Goal: Communication & Community: Answer question/provide support

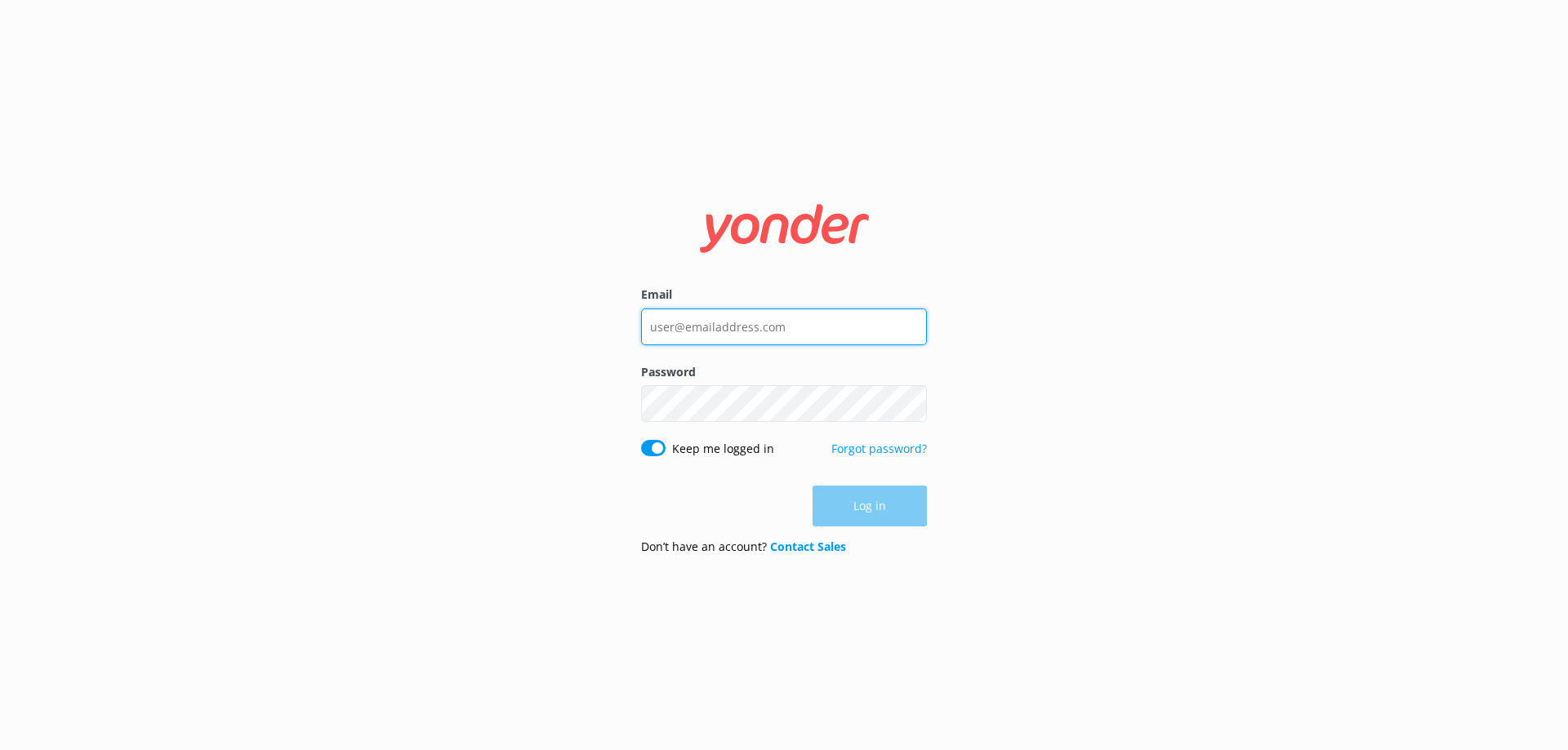
type input "[EMAIL_ADDRESS][DOMAIN_NAME]"
click at [844, 505] on div "Log in" at bounding box center [783, 505] width 286 height 41
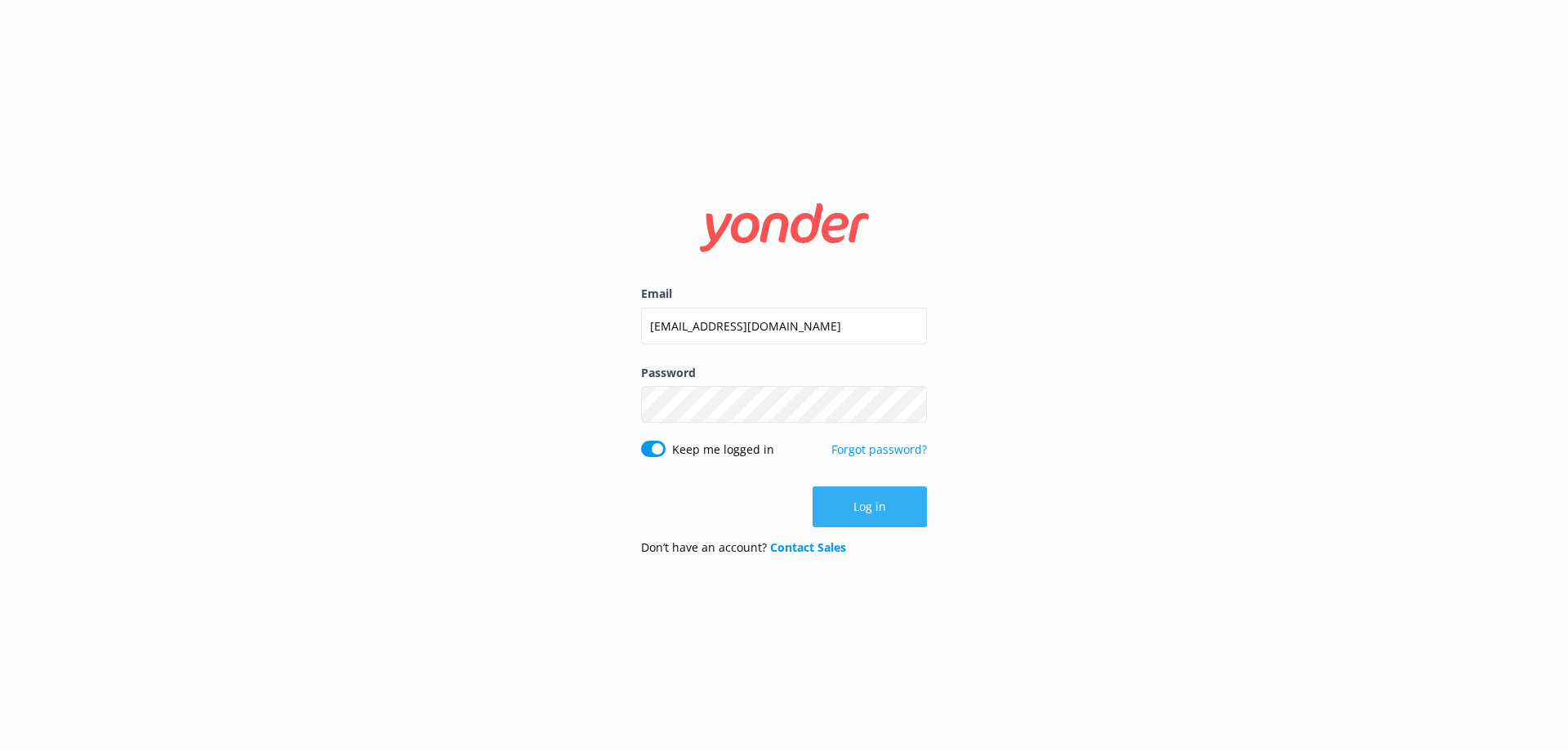
click at [864, 509] on button "Log in" at bounding box center [870, 506] width 114 height 41
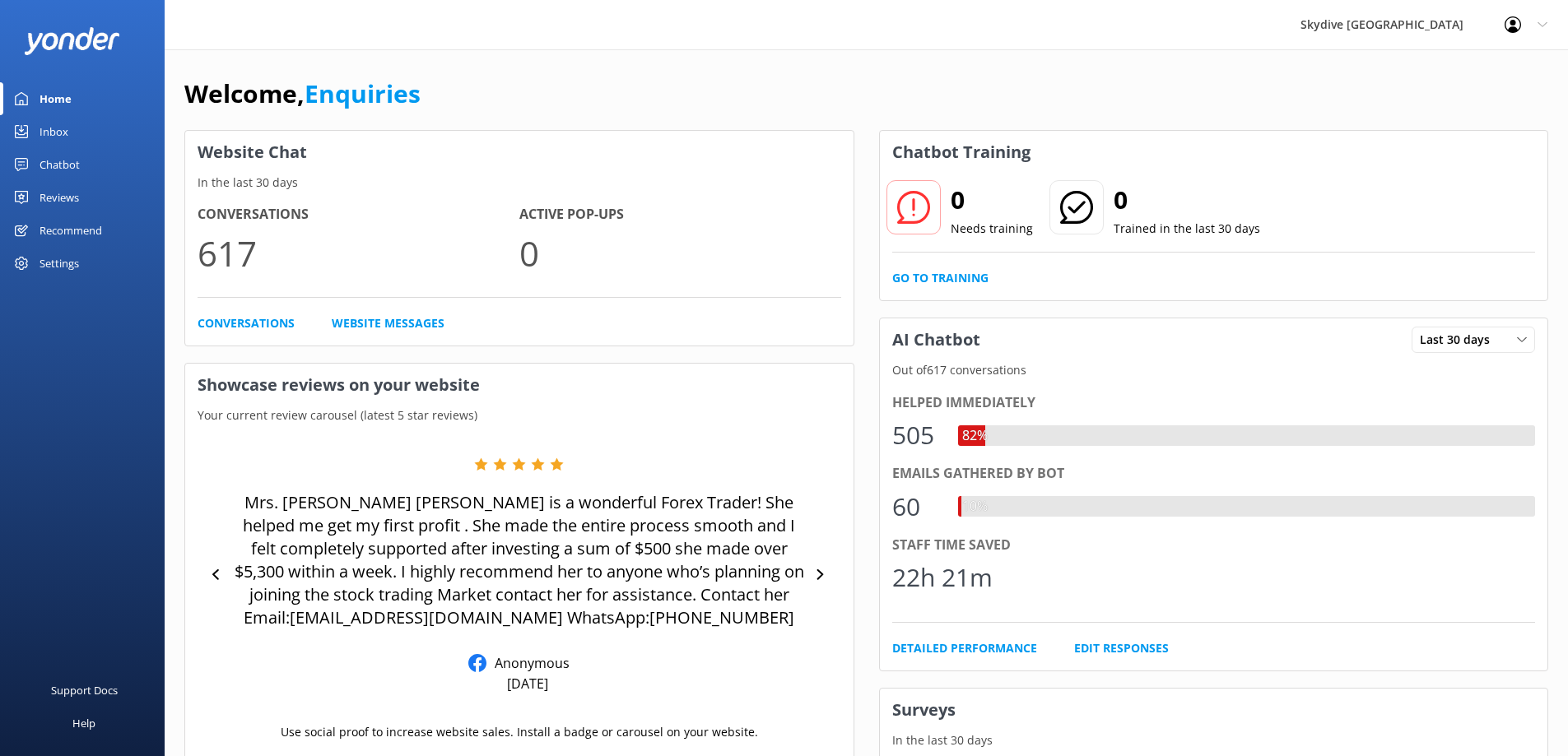
click at [50, 134] on div "Inbox" at bounding box center [54, 131] width 29 height 33
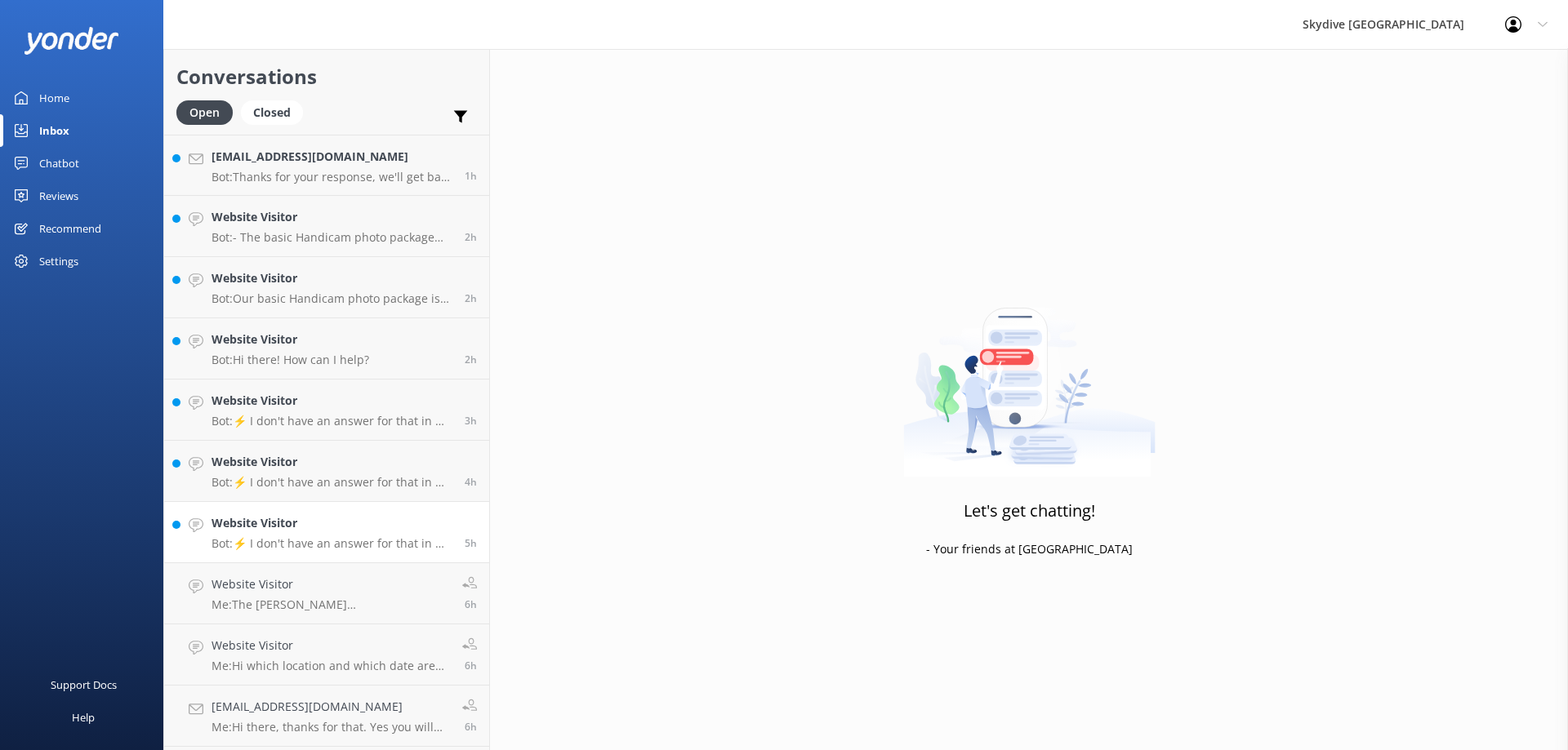
click at [305, 545] on p "Bot: ⚡ I don't have an answer for that in my knowledge base. Please try and rep…" at bounding box center [332, 543] width 241 height 14
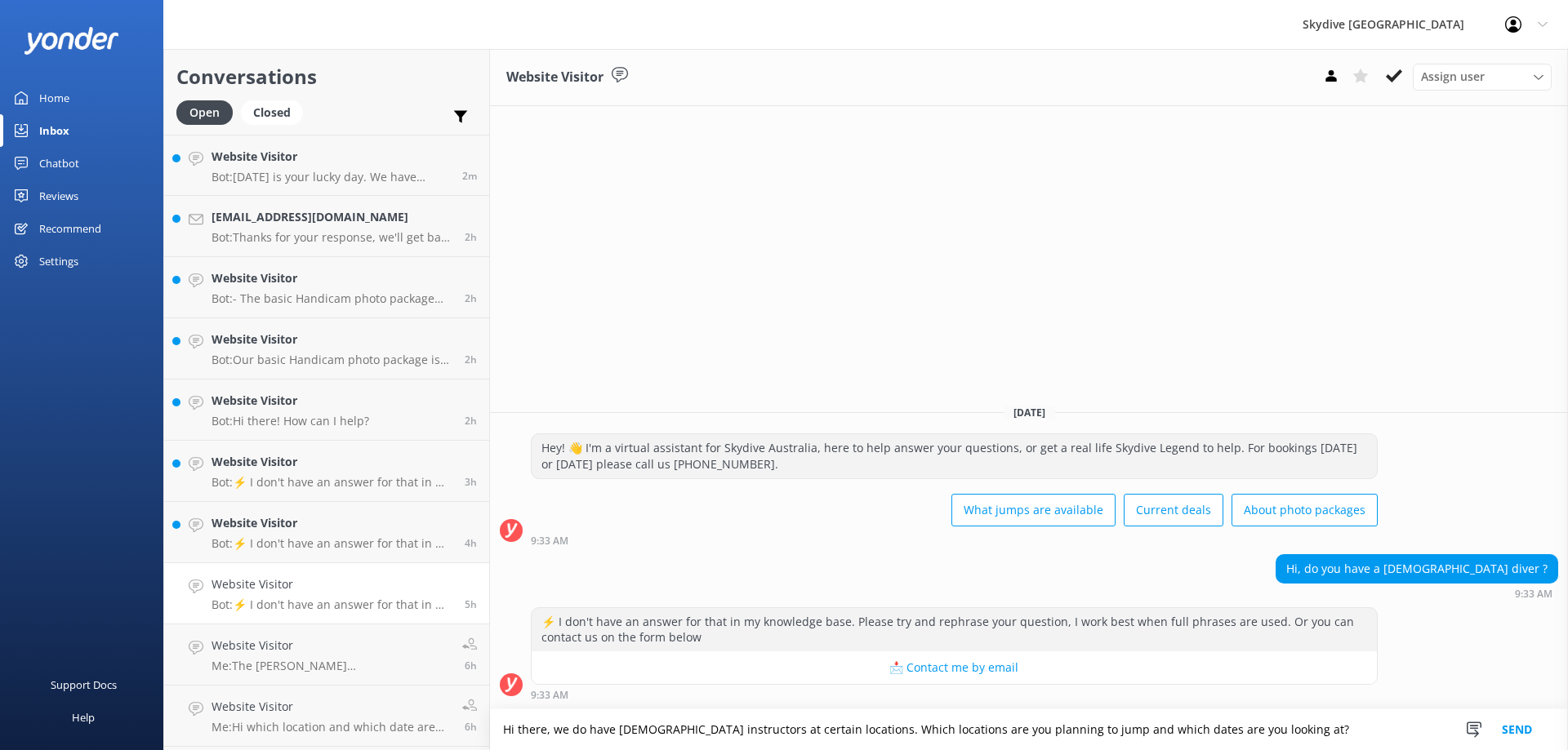
click at [906, 732] on textarea "Hi there, we do have [DEMOGRAPHIC_DATA] instructors at certain locations. Which…" at bounding box center [1029, 729] width 1078 height 41
type textarea "Hi there, we do have [DEMOGRAPHIC_DATA] instructors at certain locations. Which…"
click at [1510, 731] on button "Send" at bounding box center [1517, 729] width 62 height 41
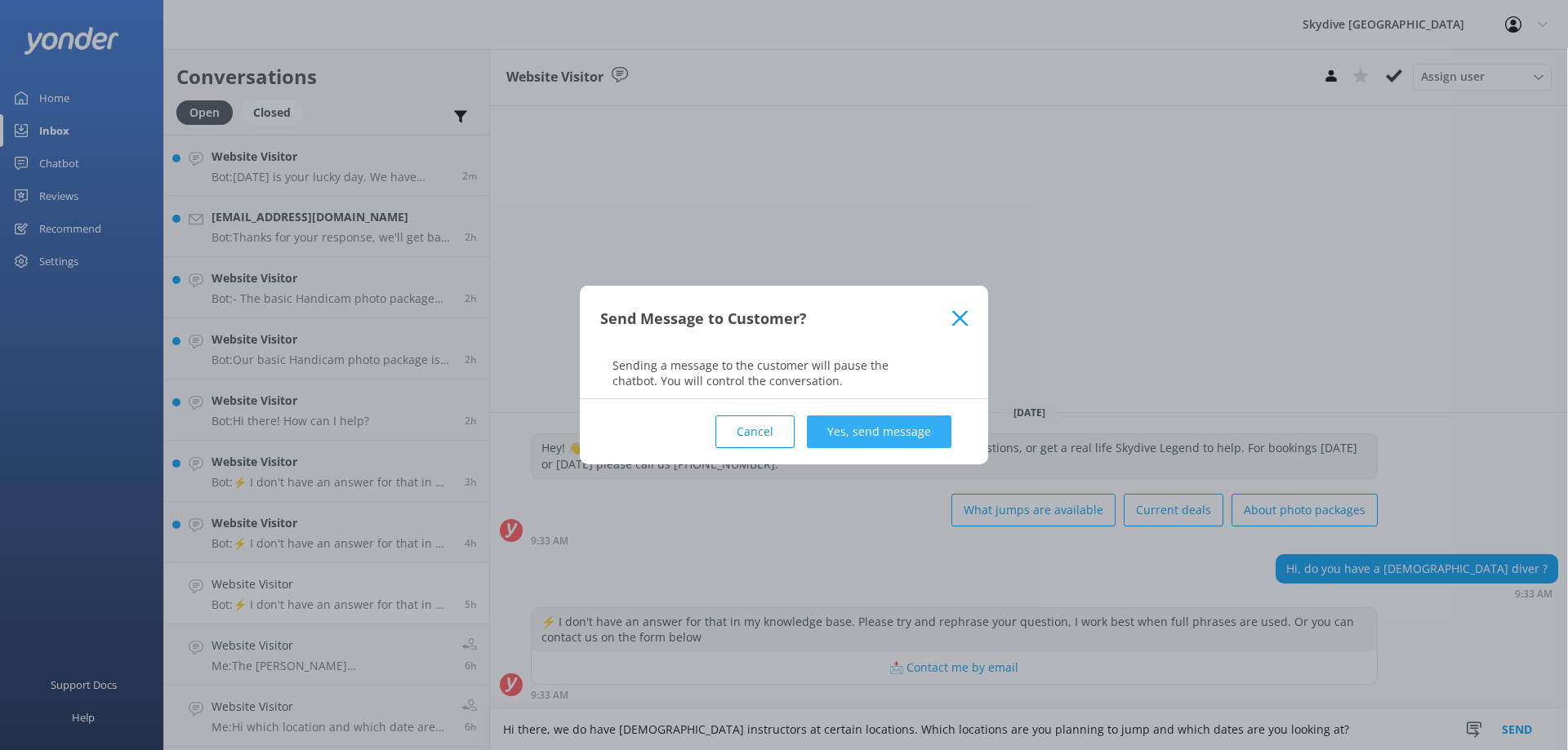
click at [921, 425] on button "Yes, send message" at bounding box center [878, 432] width 144 height 33
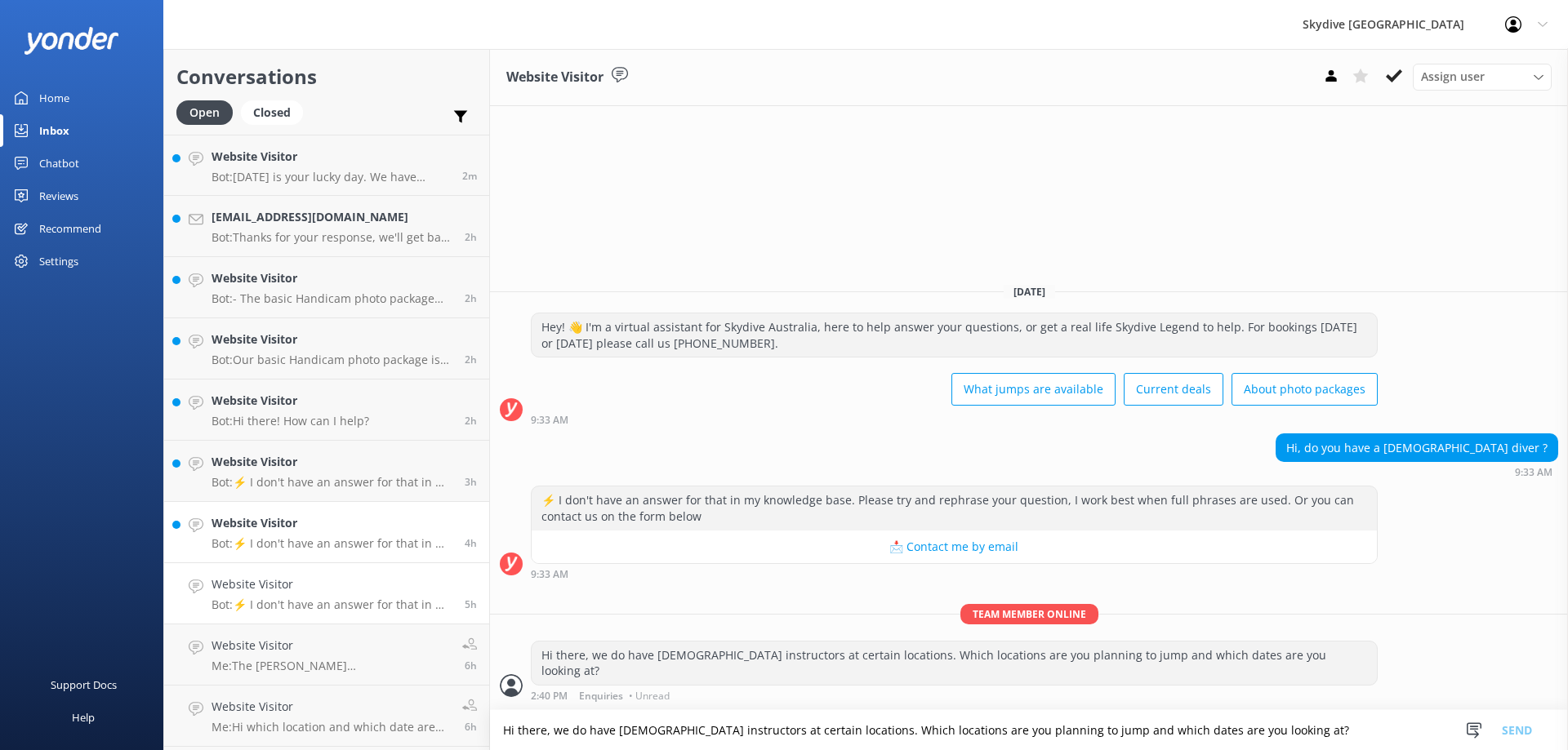
click at [318, 543] on p "Bot: ⚡ I don't have an answer for that in my knowledge base. Please try and rep…" at bounding box center [332, 543] width 241 height 14
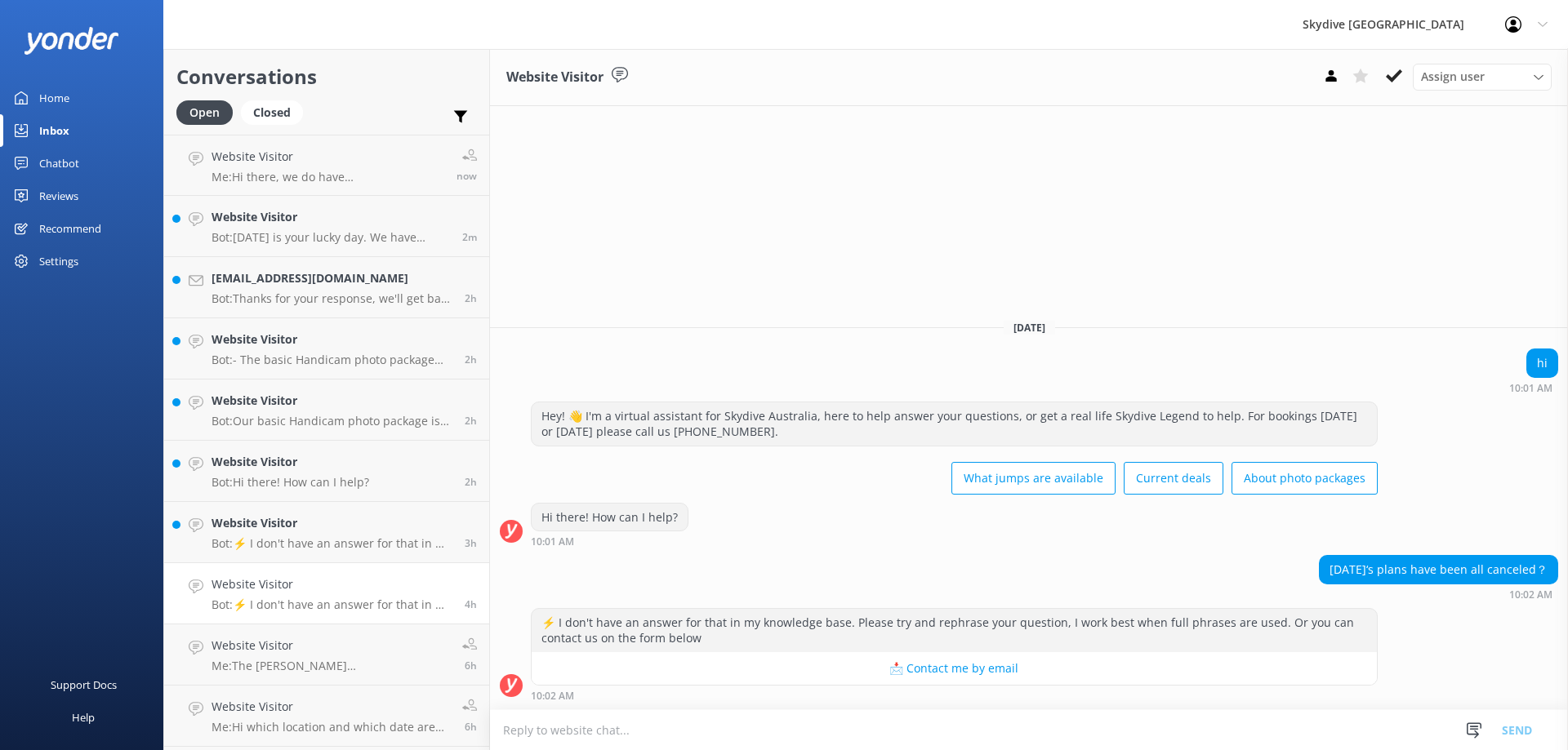
click at [718, 711] on textarea at bounding box center [1029, 730] width 1078 height 40
type textarea "Hi, which locations are you referring to? [GEOGRAPHIC_DATA] has been cancelled …"
click at [1045, 726] on textarea "Hi, which locations are you referring to? [GEOGRAPHIC_DATA] has been cancelled …" at bounding box center [1029, 729] width 1078 height 41
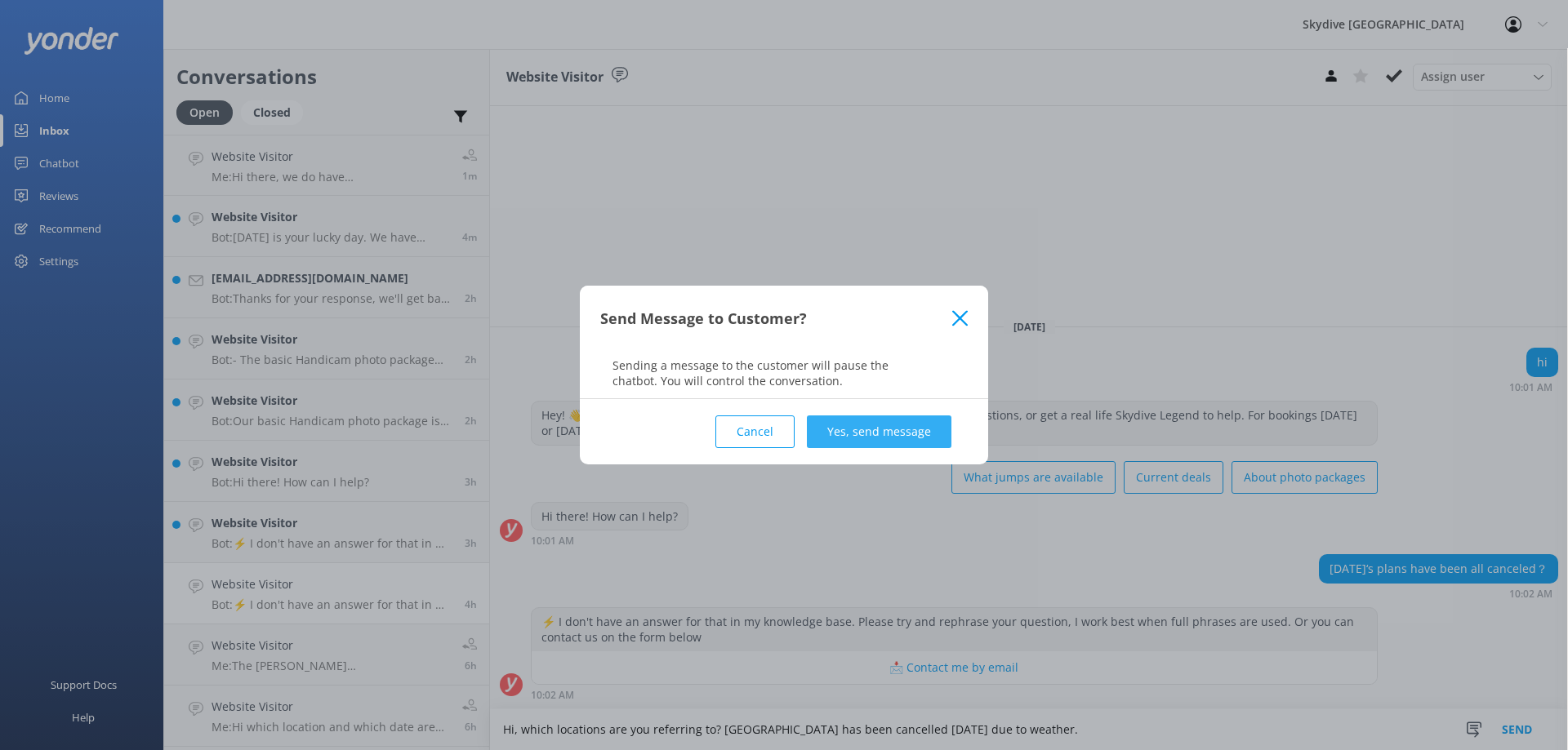
click at [913, 439] on button "Yes, send message" at bounding box center [878, 432] width 144 height 33
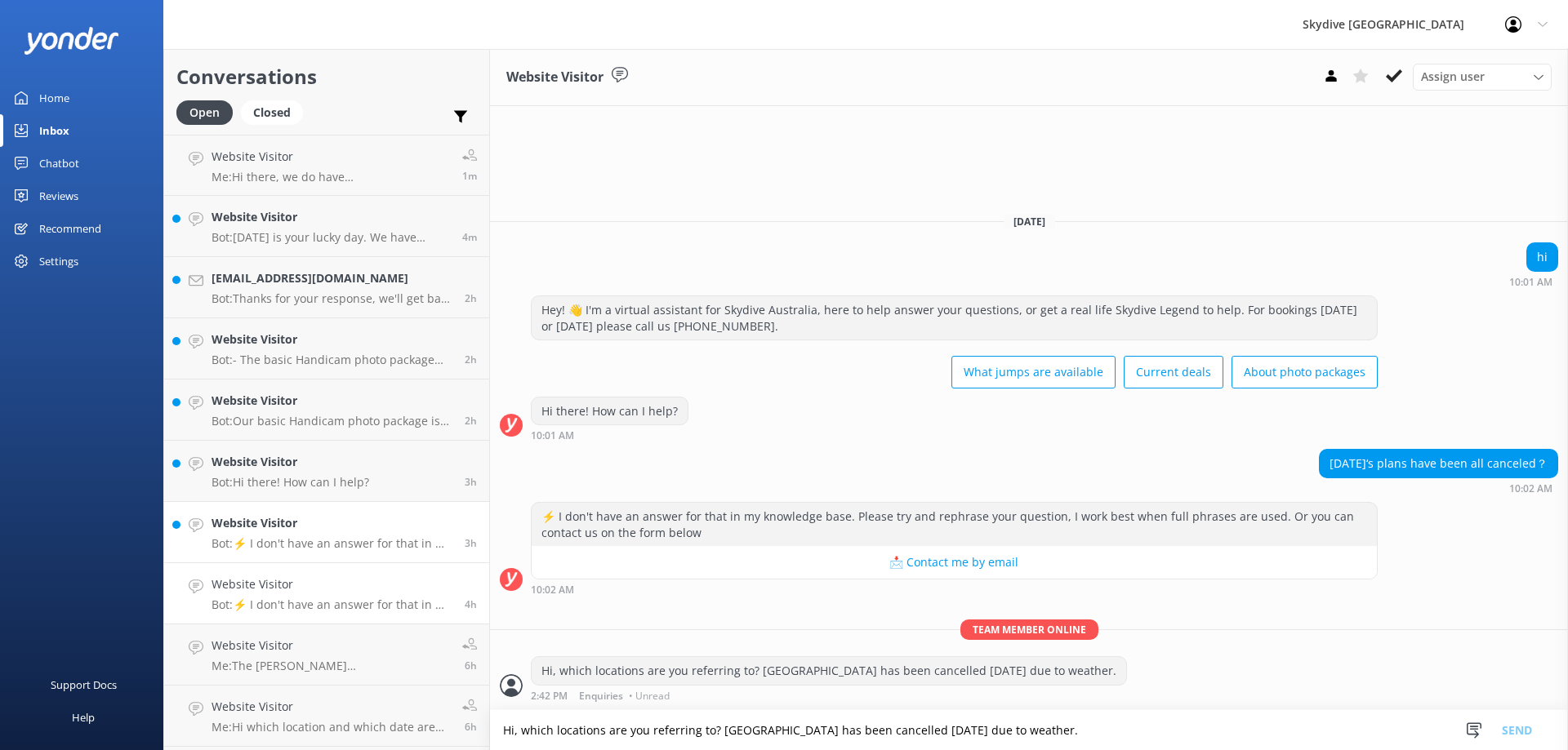
click at [319, 548] on p "Bot: ⚡ I don't have an answer for that in my knowledge base. Please try and rep…" at bounding box center [332, 543] width 241 height 14
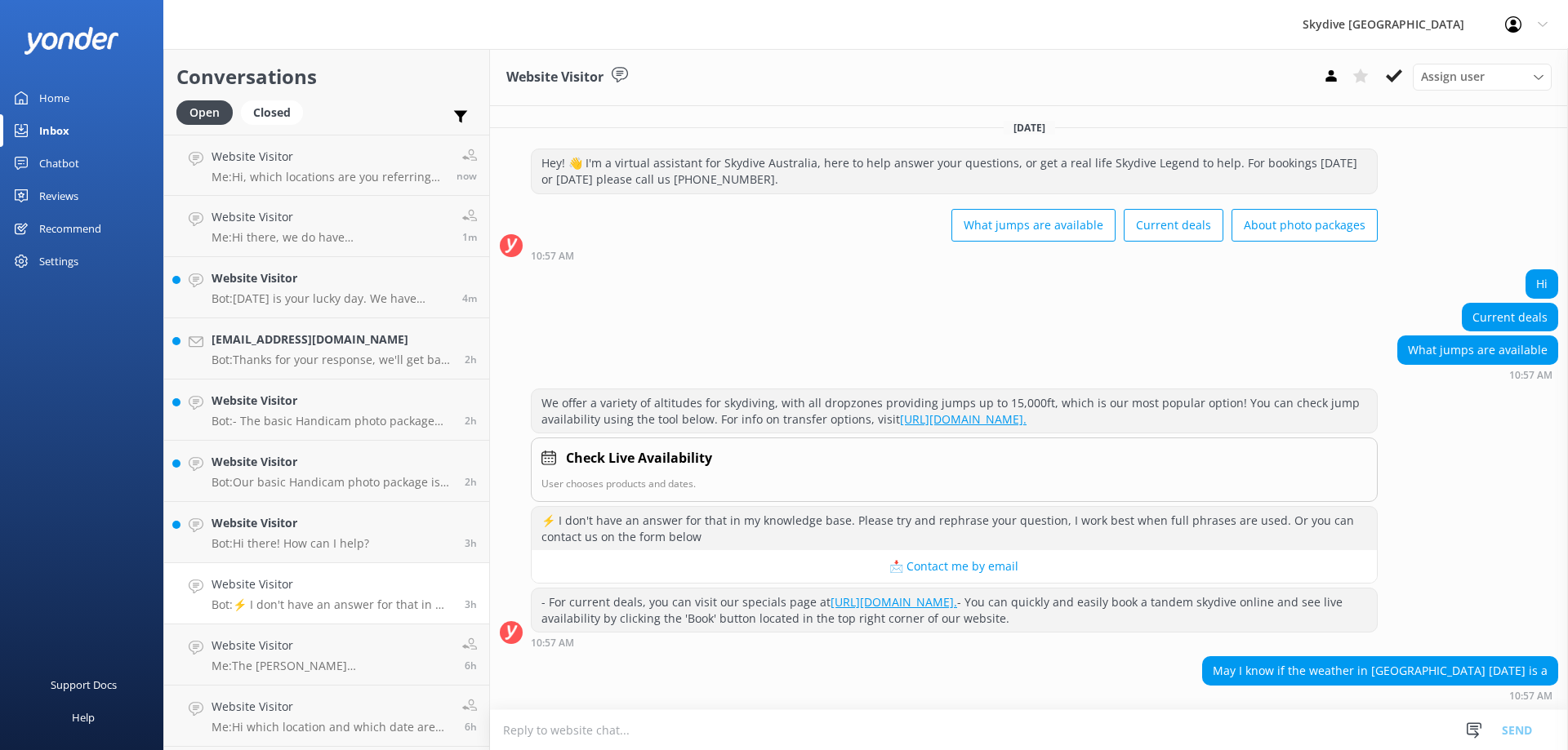
scroll to position [118, 0]
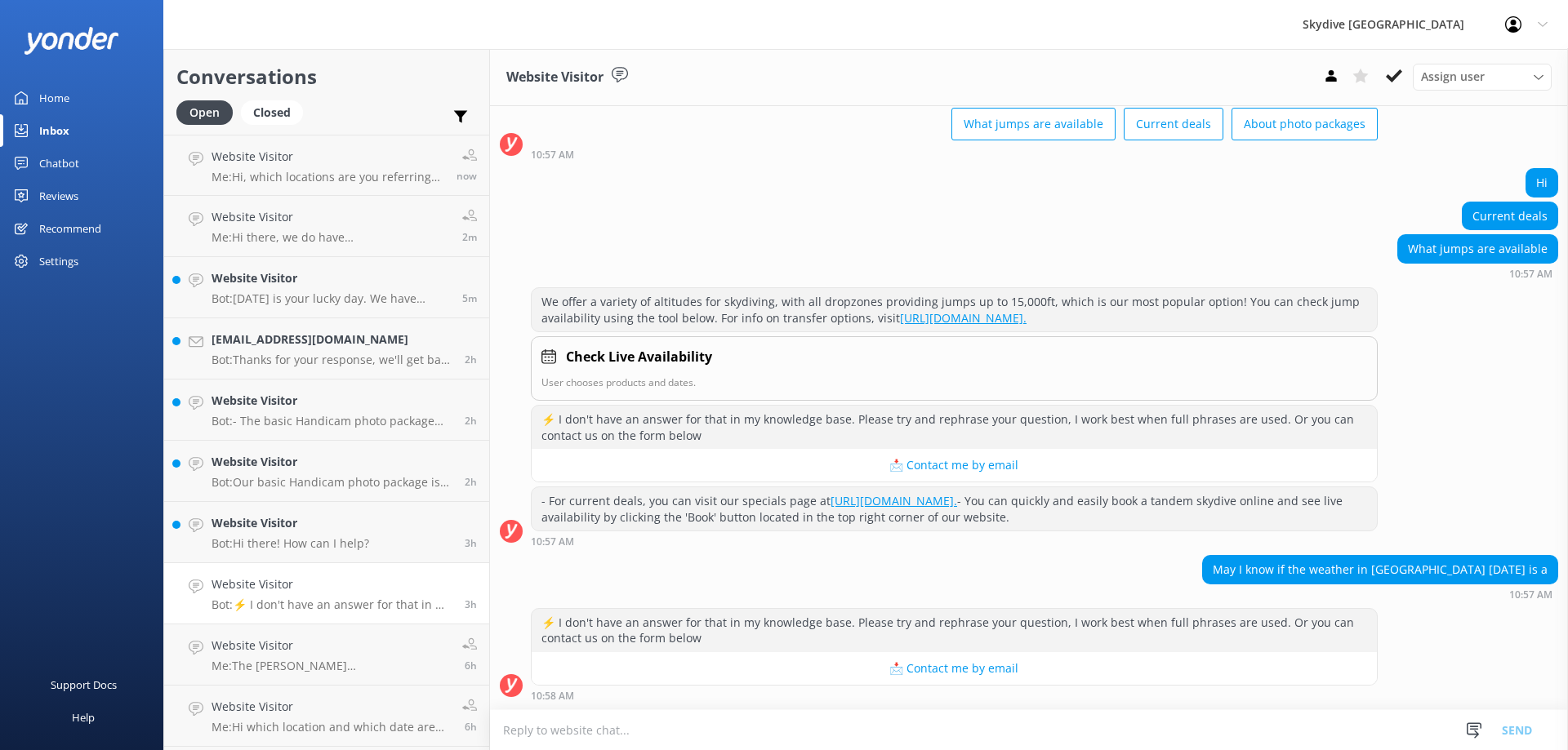
click at [562, 732] on textarea at bounding box center [1029, 730] width 1078 height 40
click at [782, 732] on textarea "Hi there, it looks like there might be rainy" at bounding box center [1029, 729] width 1078 height 41
click at [1011, 736] on textarea "Hi there, it looks like there might be rainy, but we are still open for booking…" at bounding box center [1029, 729] width 1078 height 41
paste textarea "We only make weather assessment on the day of the booking, as the weather forec…"
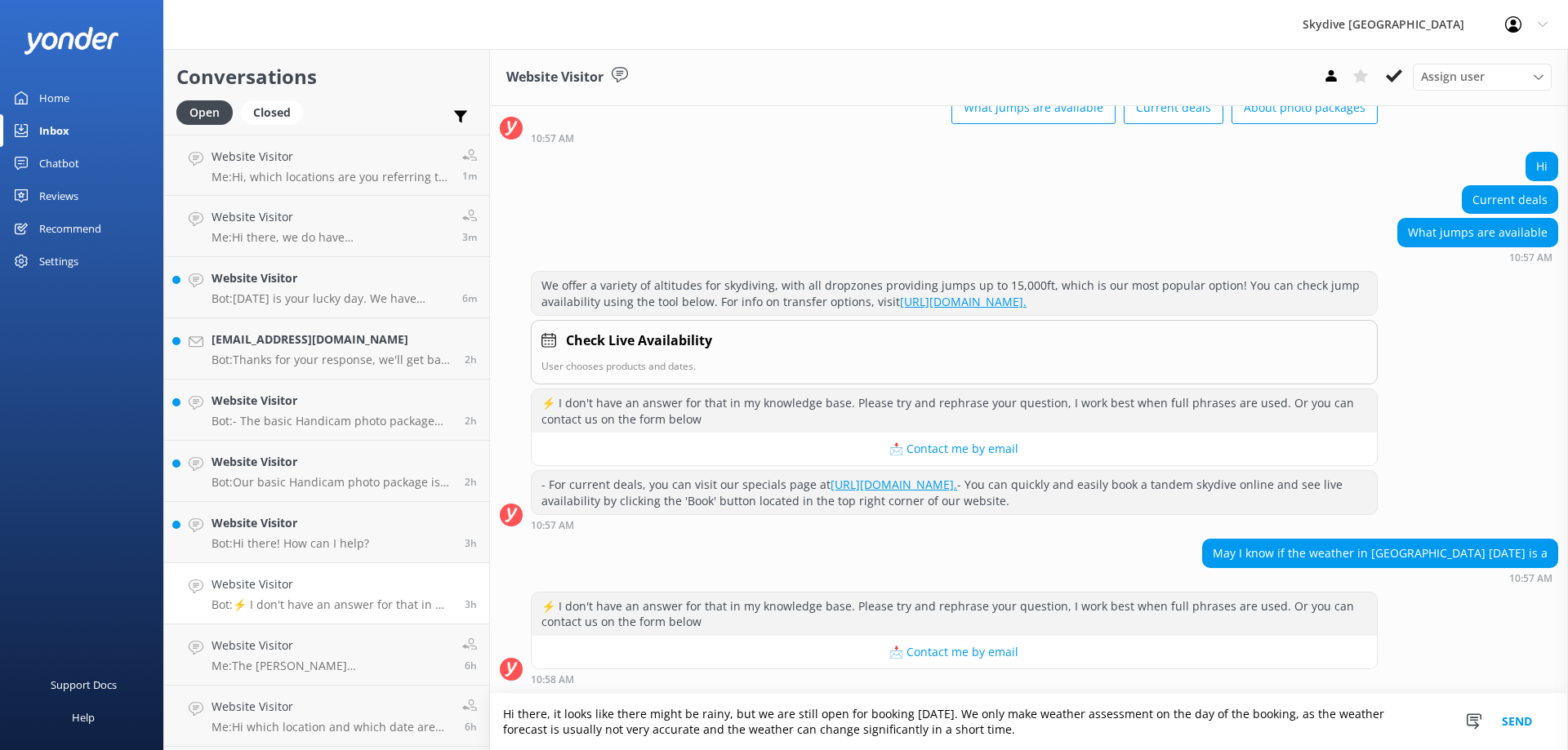
scroll to position [134, 0]
type textarea "Hi there, it looks like there might be rainy, but we are still open for booking…"
click at [1541, 720] on button "Send" at bounding box center [1517, 722] width 62 height 56
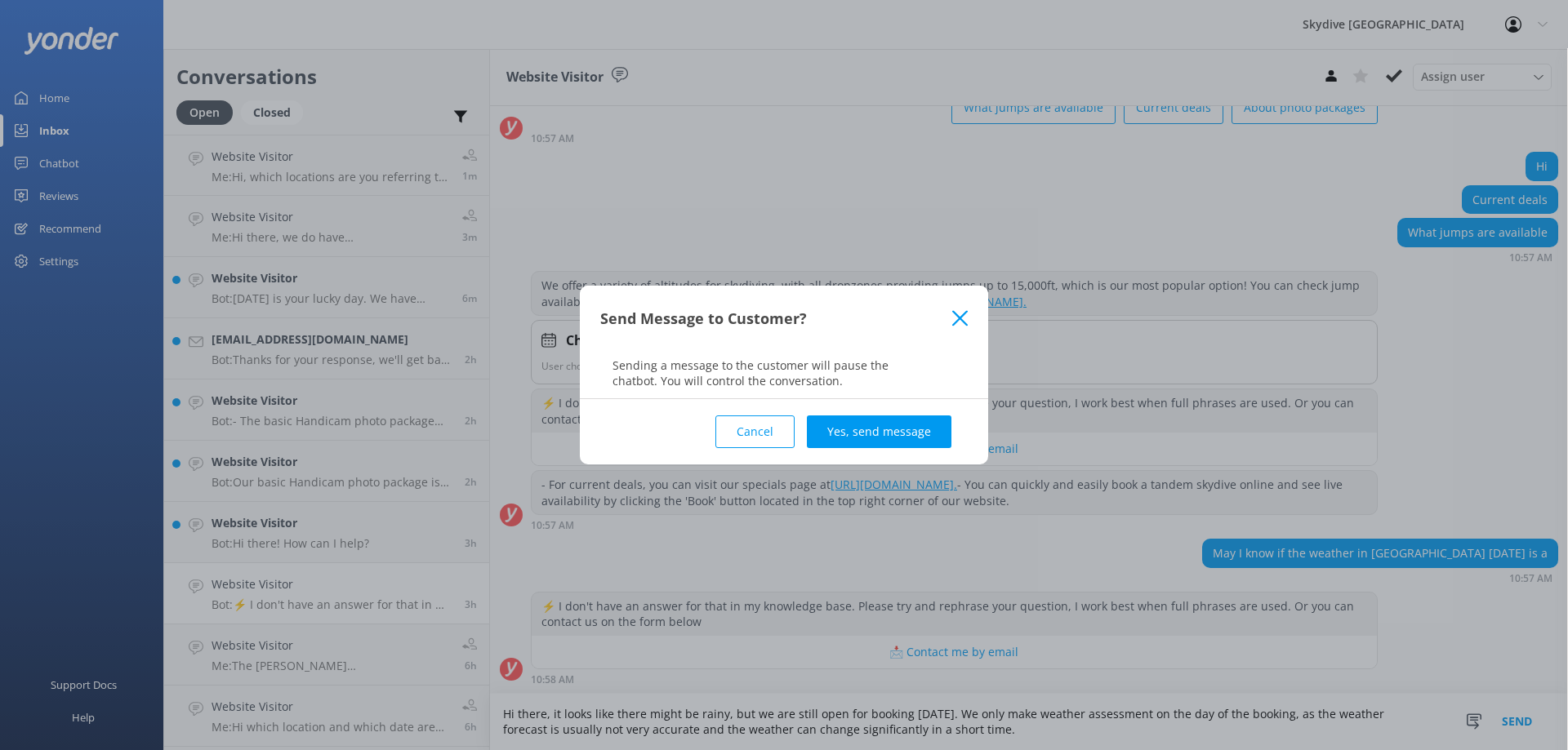
click at [799, 433] on div "Cancel Yes, send message" at bounding box center [784, 432] width 368 height 65
click at [807, 432] on div "Cancel Yes, send message" at bounding box center [784, 432] width 368 height 65
click at [813, 433] on button "Yes, send message" at bounding box center [878, 432] width 144 height 33
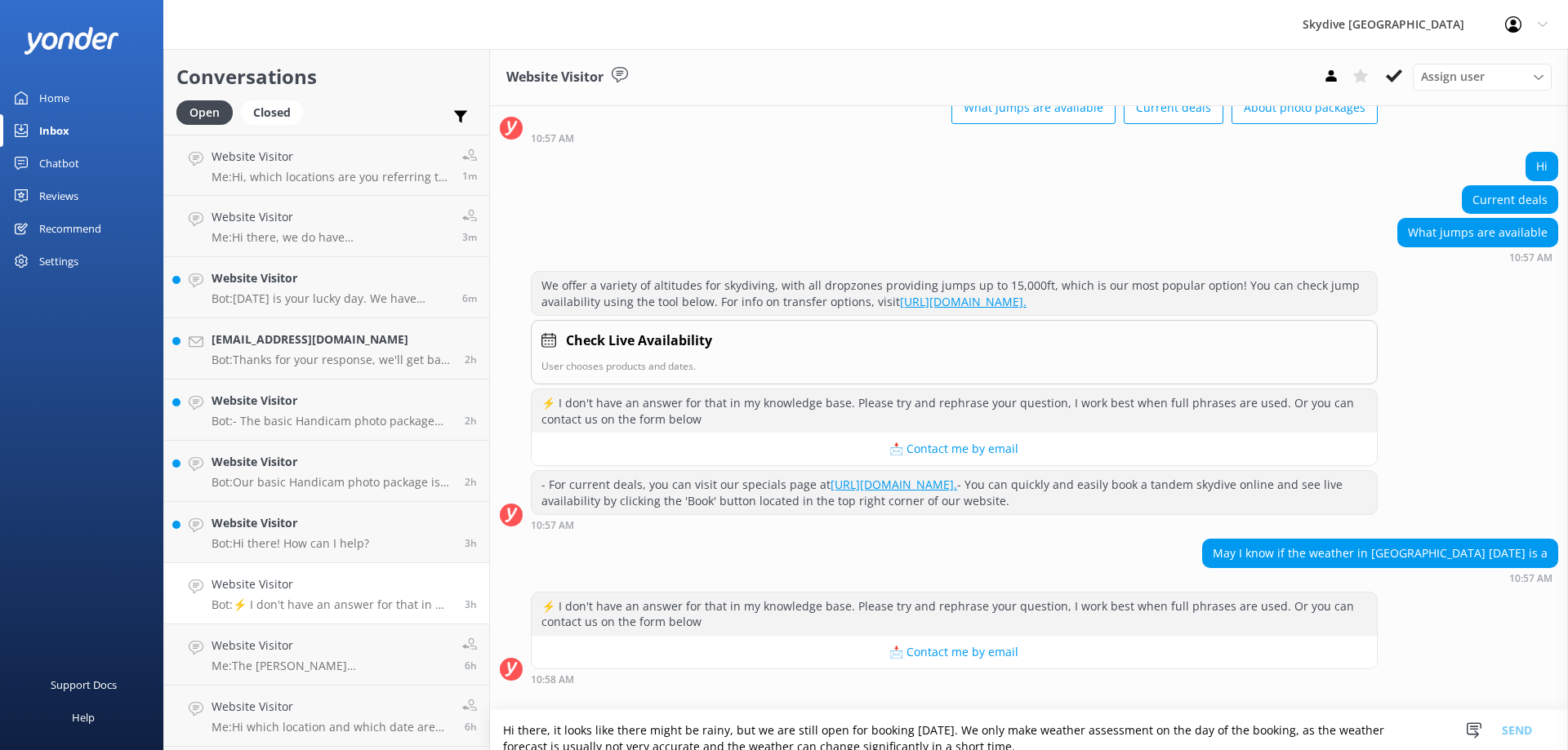
scroll to position [239, 0]
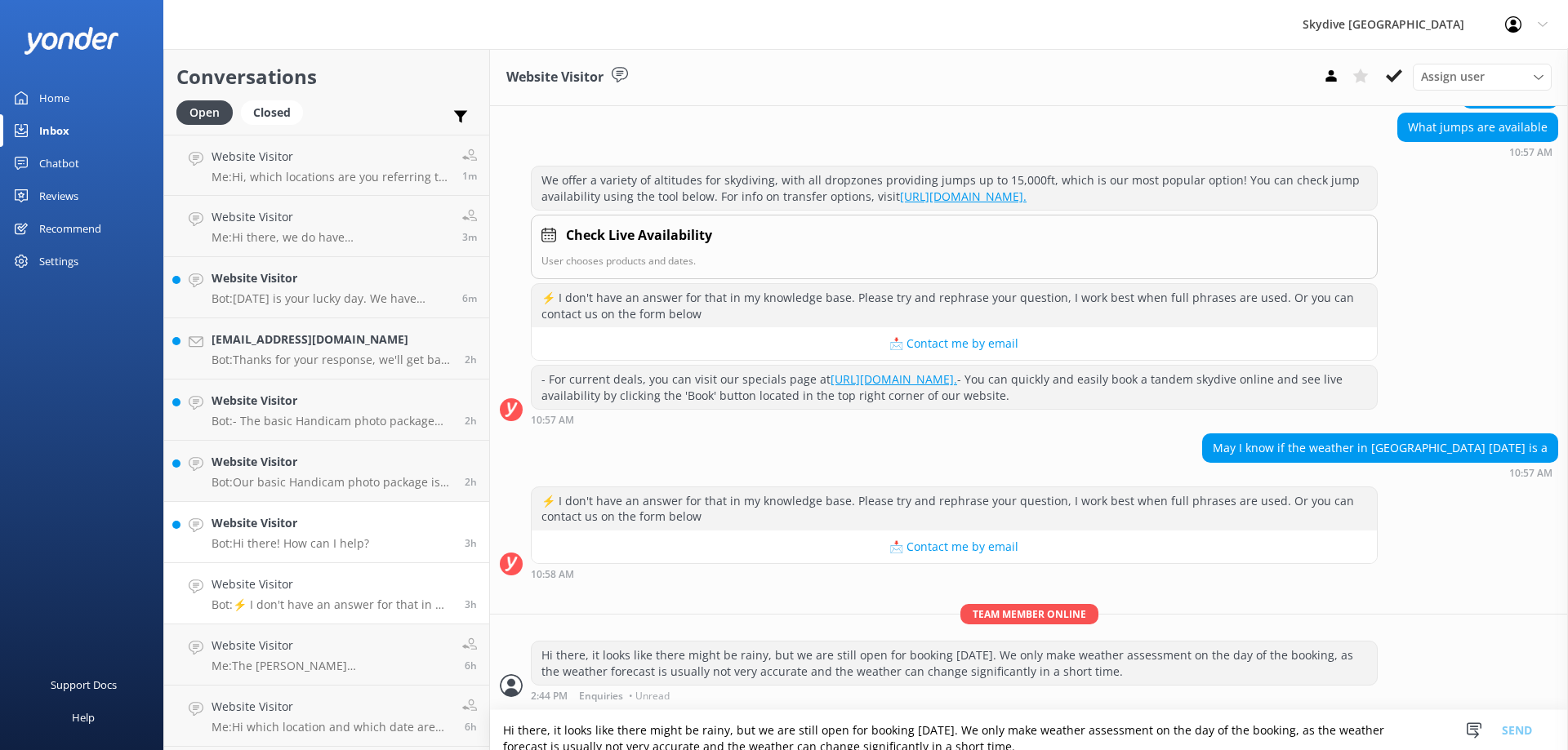
click at [353, 550] on p "Bot: Hi there! How can I help?" at bounding box center [290, 543] width 158 height 14
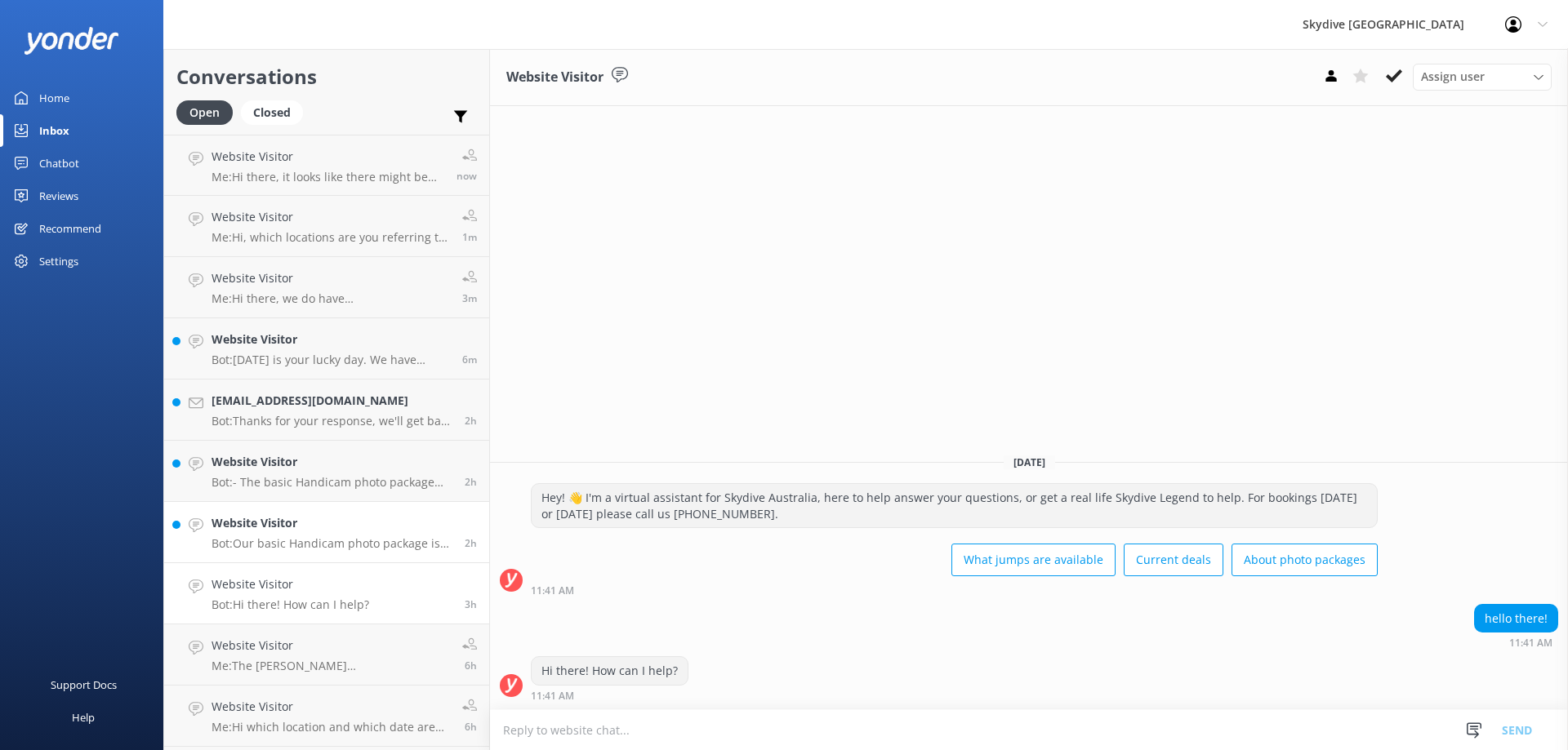
click at [299, 544] on p "Bot: Our basic Handicam photo package is $129 per person and includes photos of…" at bounding box center [332, 543] width 241 height 14
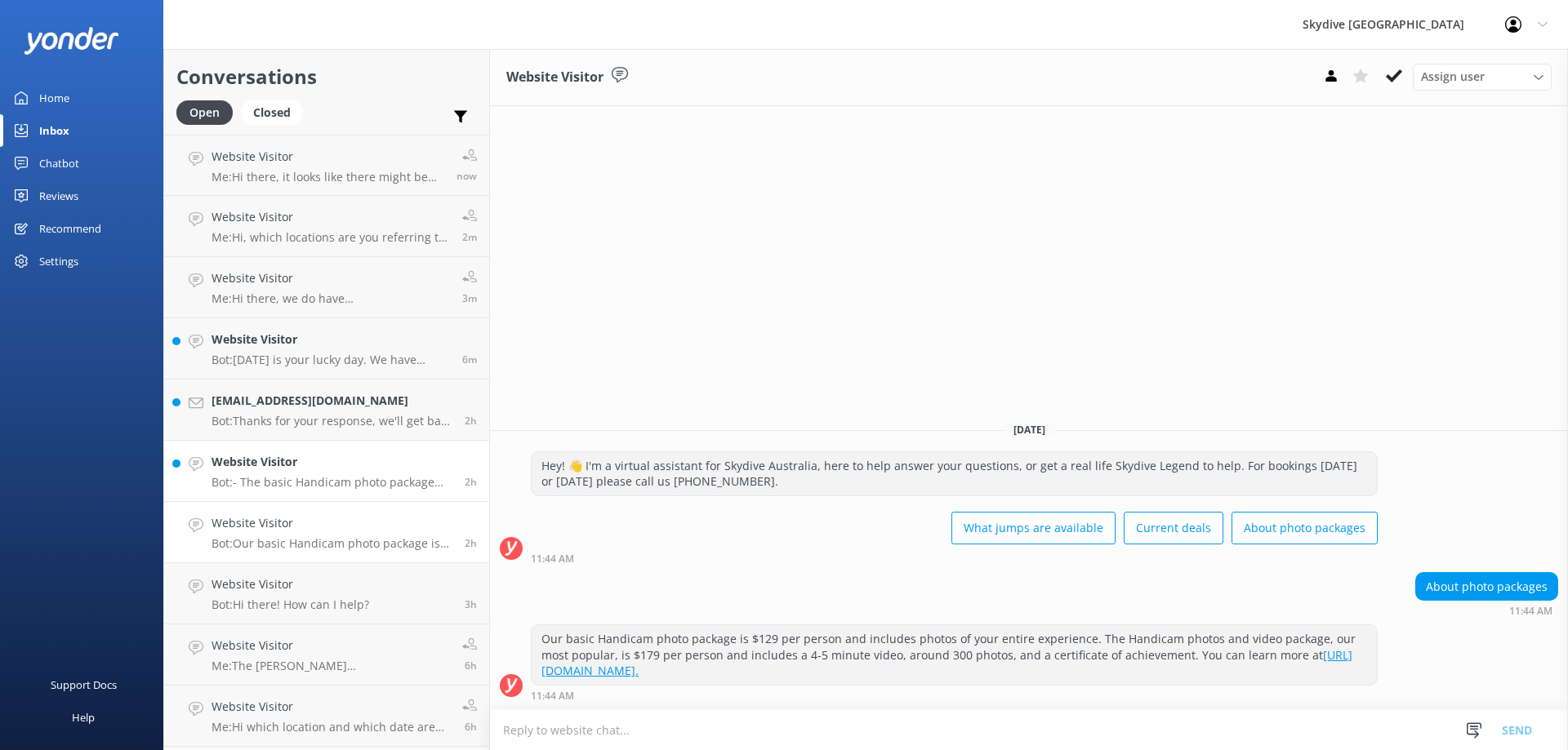
click at [257, 485] on p "Bot: - The basic Handicam photo package costs $129 per person and includes phot…" at bounding box center [332, 482] width 241 height 14
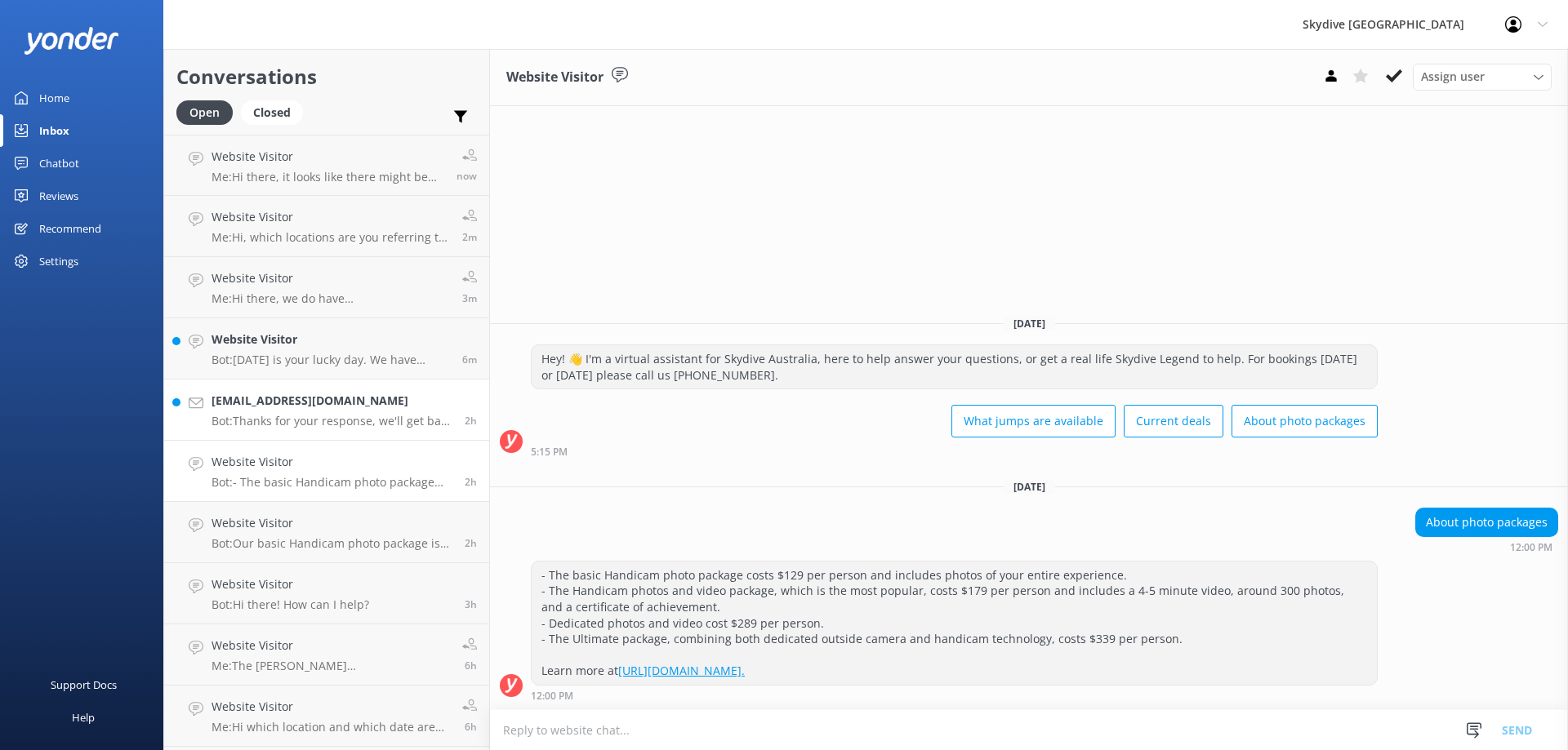
click at [308, 424] on p "Bot: Thanks for your response, we'll get back to you as soon as we can during o…" at bounding box center [332, 421] width 241 height 14
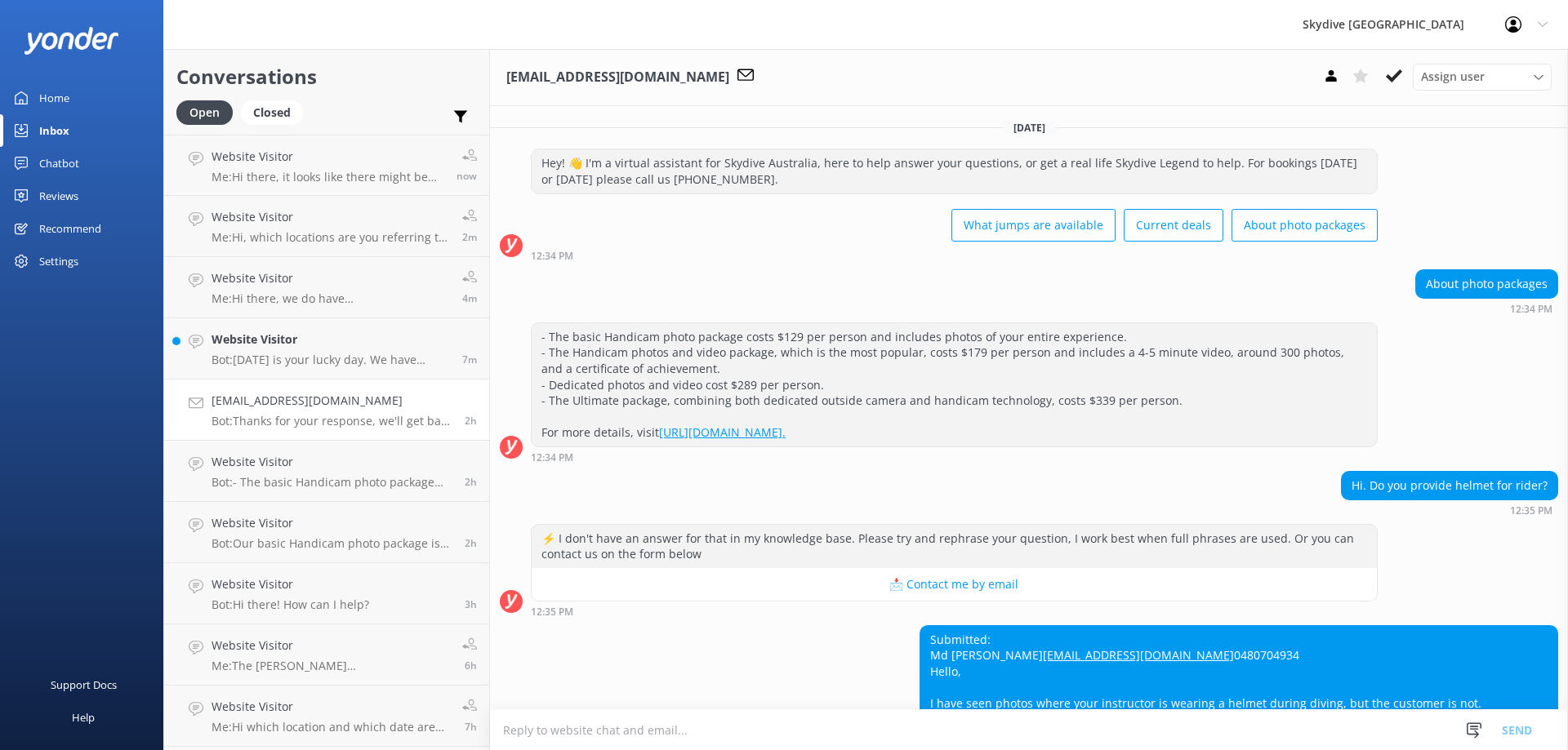
scroll to position [165, 0]
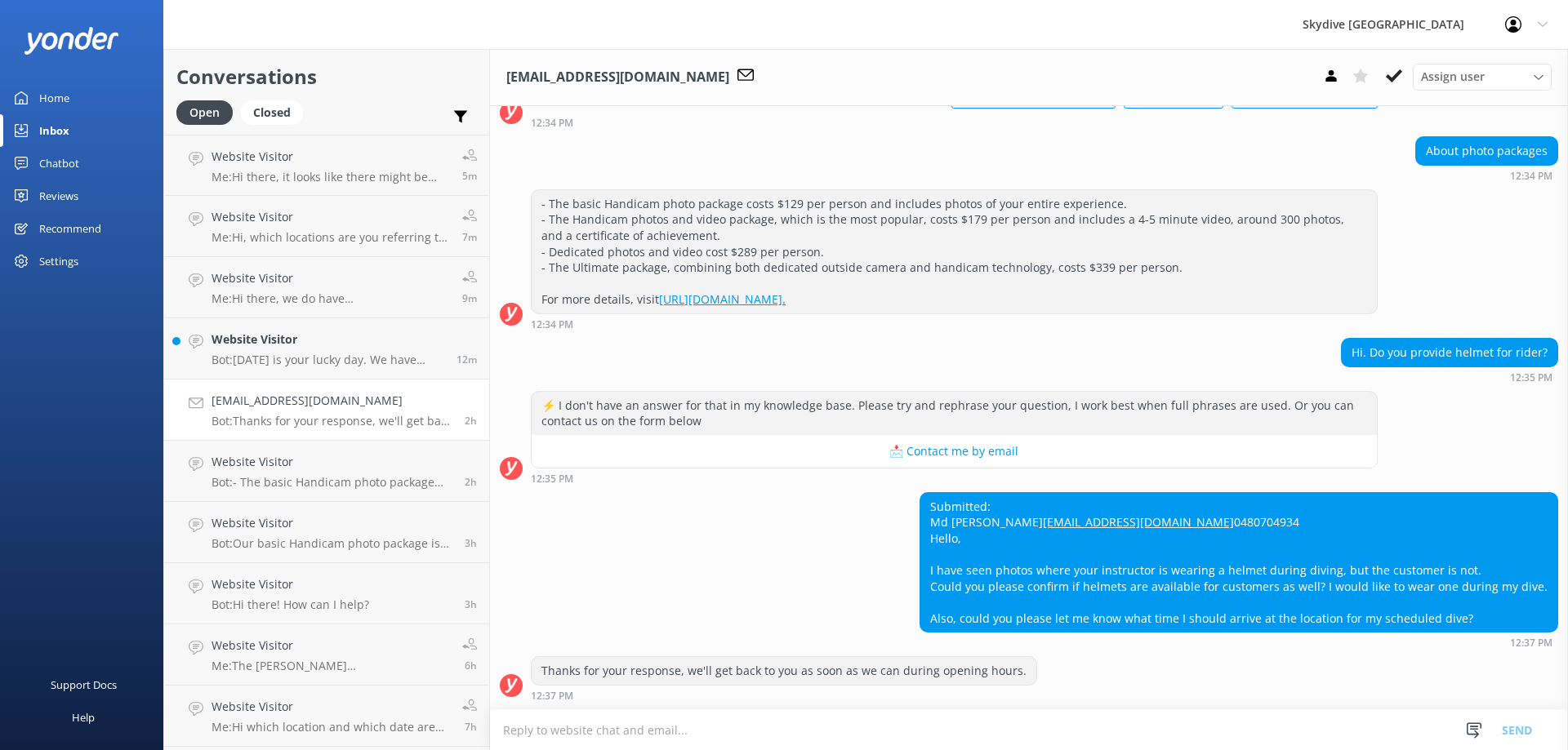
click at [803, 738] on textarea at bounding box center [1029, 730] width 1078 height 40
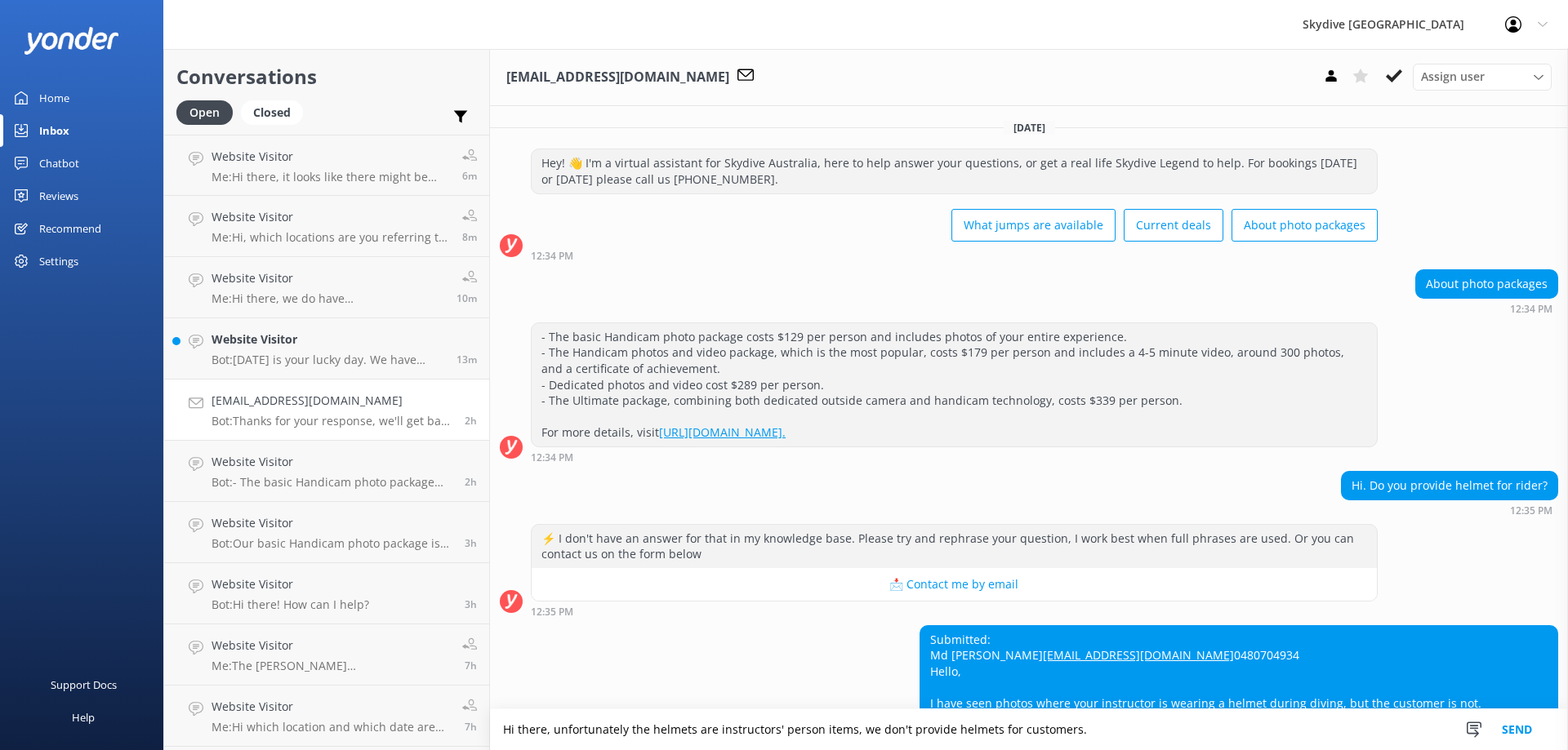
scroll to position [166, 0]
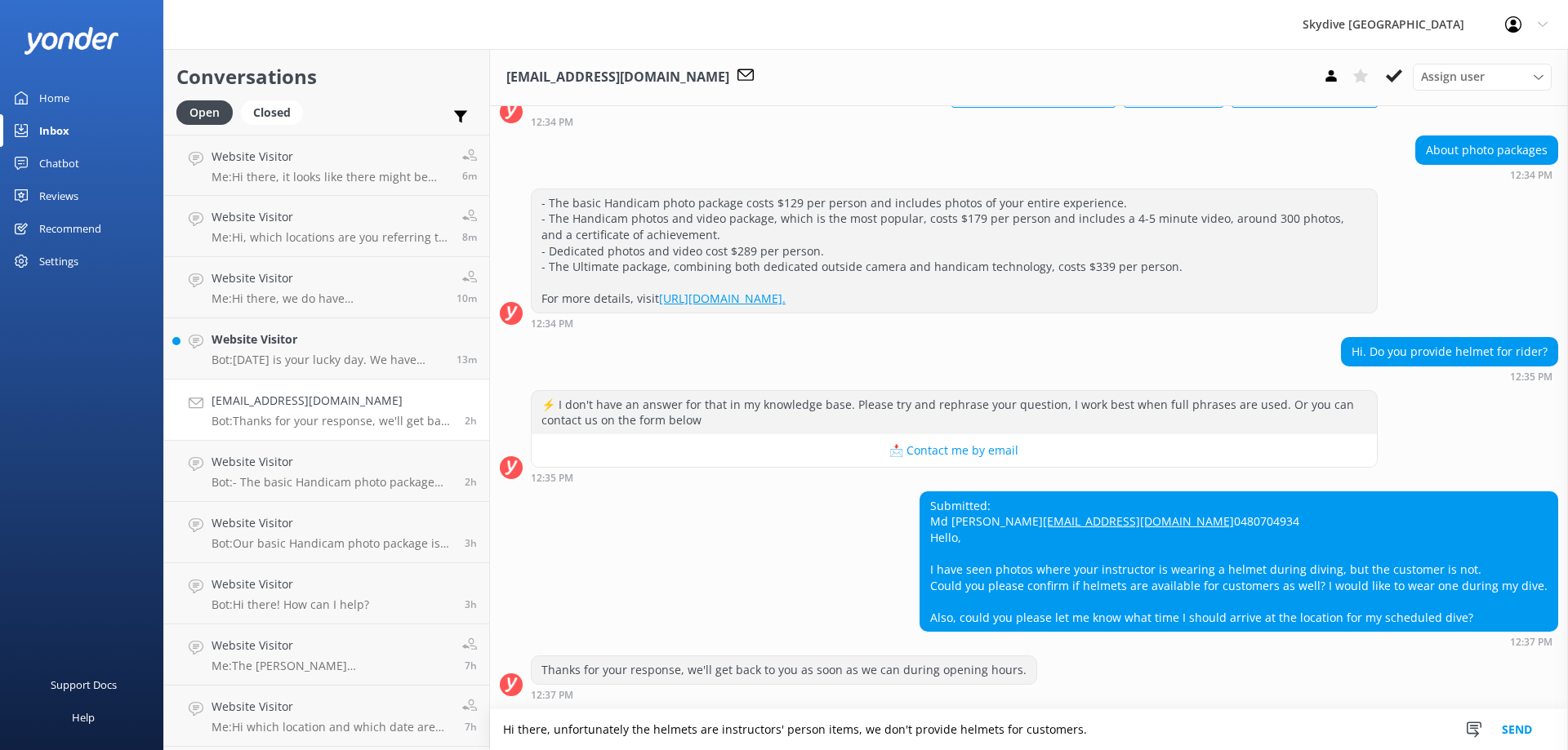
drag, startPoint x: 1050, startPoint y: 485, endPoint x: 939, endPoint y: 489, distance: 111.1
click at [939, 492] on div "Submitted: [PERSON_NAME] [EMAIL_ADDRESS][DOMAIN_NAME] 0480704934 Hello, I have …" at bounding box center [1239, 562] width 637 height 139
copy div "Md [PERSON_NAME]"
drag, startPoint x: 1125, startPoint y: 507, endPoint x: 933, endPoint y: 507, distance: 192.0
click at [935, 509] on div "Submitted: [PERSON_NAME] [EMAIL_ADDRESS][DOMAIN_NAME] 0480704934 Hello, I have …" at bounding box center [1239, 562] width 637 height 139
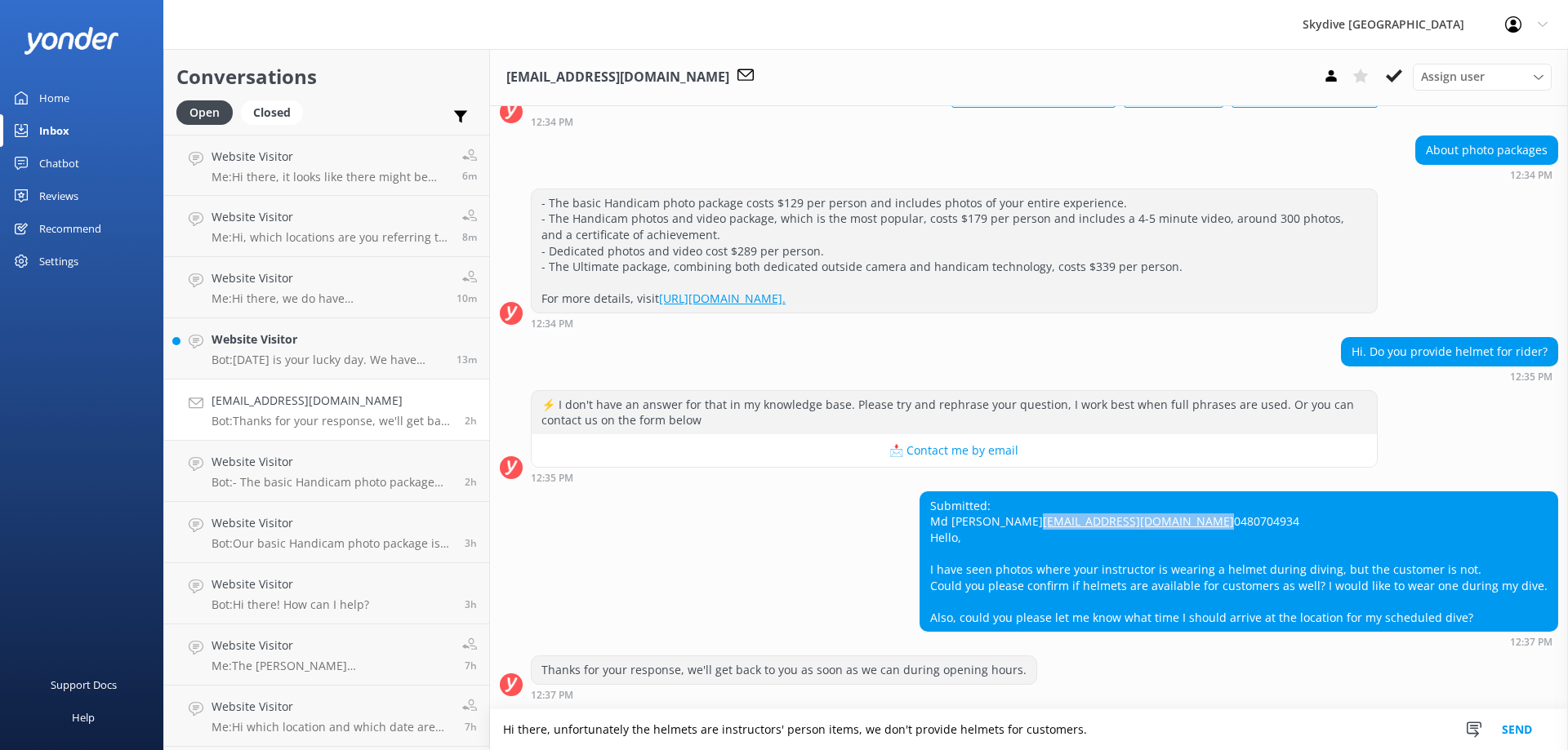
copy link "[EMAIL_ADDRESS][DOMAIN_NAME]"
click at [935, 533] on div "Submitted: [PERSON_NAME] [EMAIL_ADDRESS][DOMAIN_NAME] 0480704934 Hello, I have …" at bounding box center [1239, 562] width 637 height 139
drag, startPoint x: 937, startPoint y: 491, endPoint x: 1516, endPoint y: 613, distance: 591.7
click at [1516, 613] on div "Submitted: [PERSON_NAME] [EMAIL_ADDRESS][DOMAIN_NAME] 0480704934 Hello, I have …" at bounding box center [1239, 562] width 637 height 139
copy div "Md [PERSON_NAME] [EMAIL_ADDRESS][DOMAIN_NAME] 0480704934 Hello, I have seen pho…"
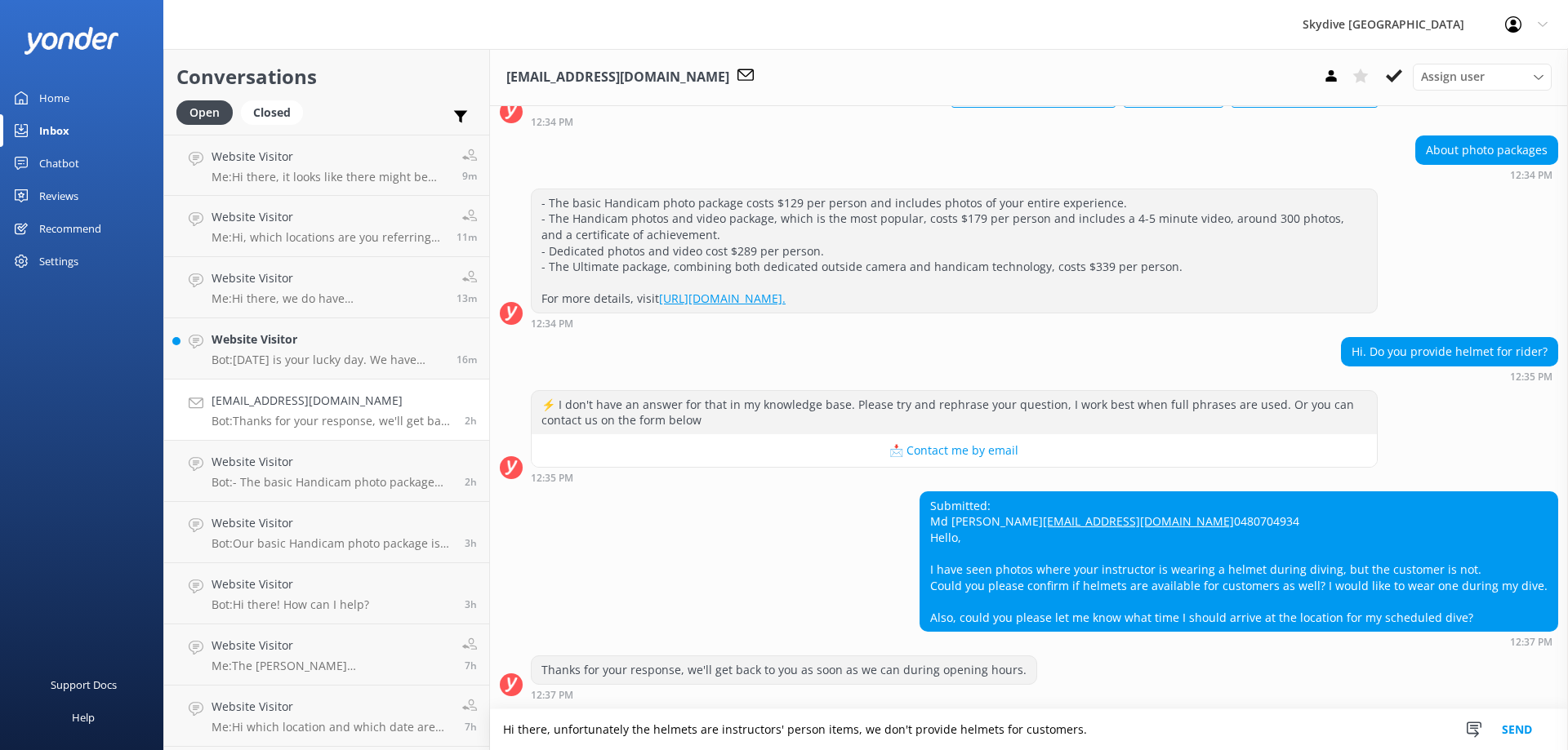
click at [1042, 726] on textarea "Hi there, unfortunately the helmets are instructors' person items, we don't pro…" at bounding box center [1029, 729] width 1078 height 41
drag, startPoint x: 1078, startPoint y: 730, endPoint x: 555, endPoint y: 730, distance: 523.0
click at [555, 730] on textarea "Hi there, unfortunately the helmets are instructors' person items, we don't pro…" at bounding box center [1029, 729] width 1078 height 41
type textarea "Hi there,"
drag, startPoint x: 596, startPoint y: 726, endPoint x: 482, endPoint y: 727, distance: 114.0
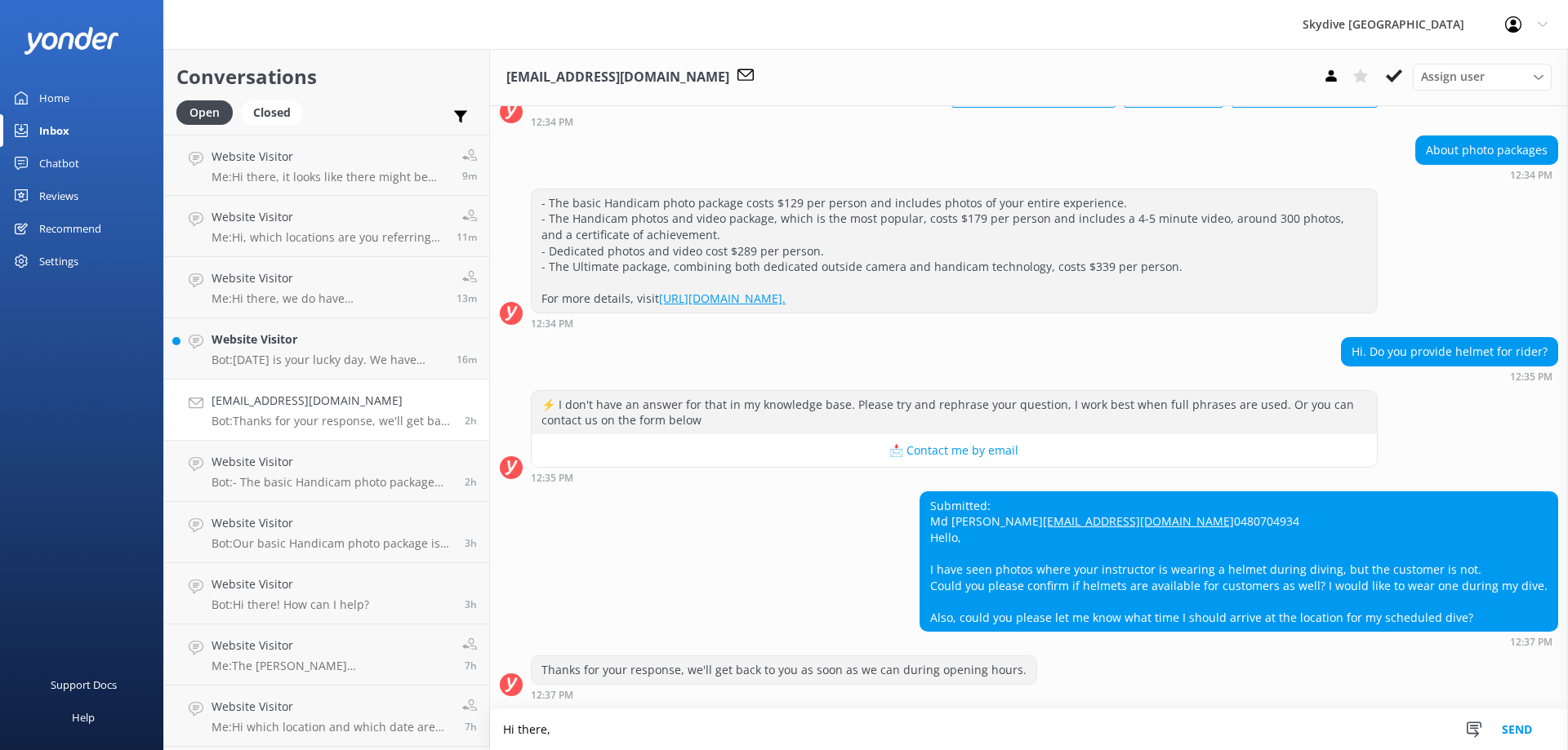
click at [482, 727] on div "Conversations Open Closed Important Assigned to me Unassigned Website Visitor M…" at bounding box center [866, 399] width 1405 height 701
